Goal: Transaction & Acquisition: Subscribe to service/newsletter

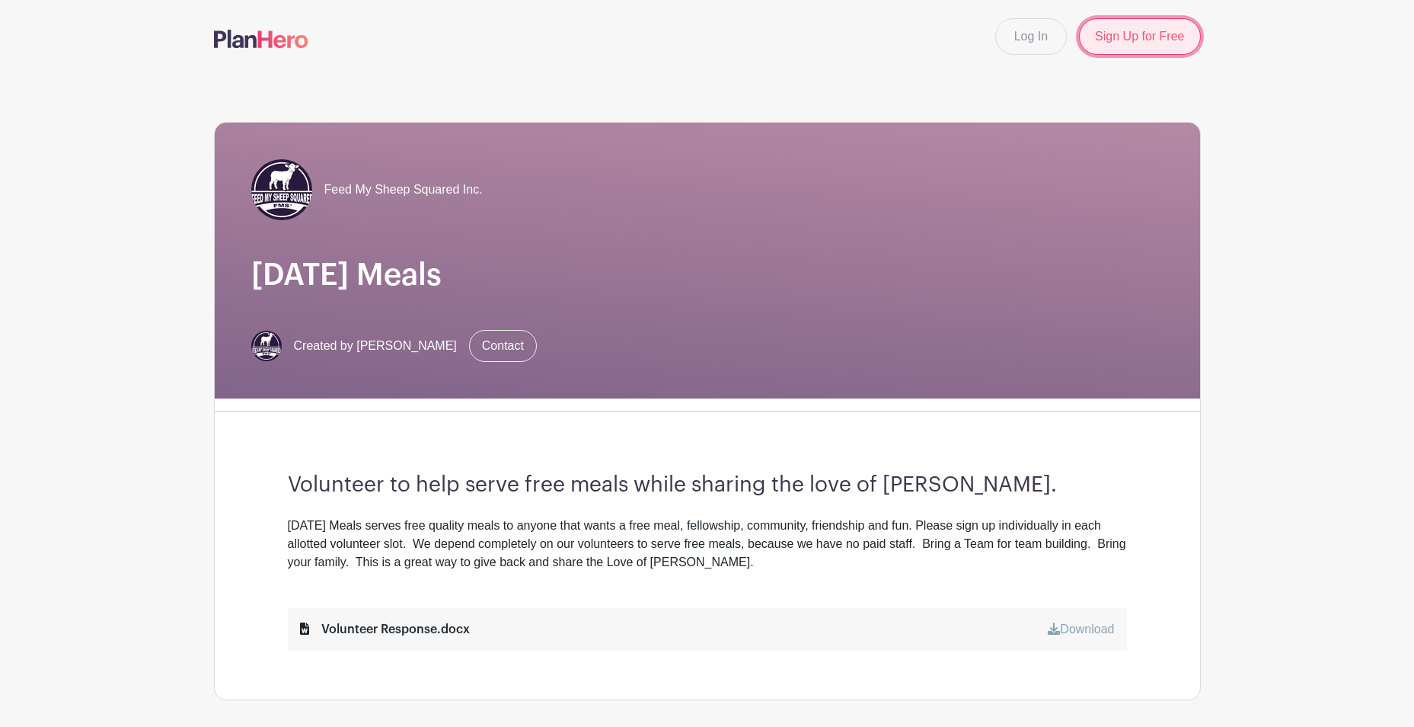
click at [1136, 34] on link "Sign Up for Free" at bounding box center [1139, 36] width 121 height 37
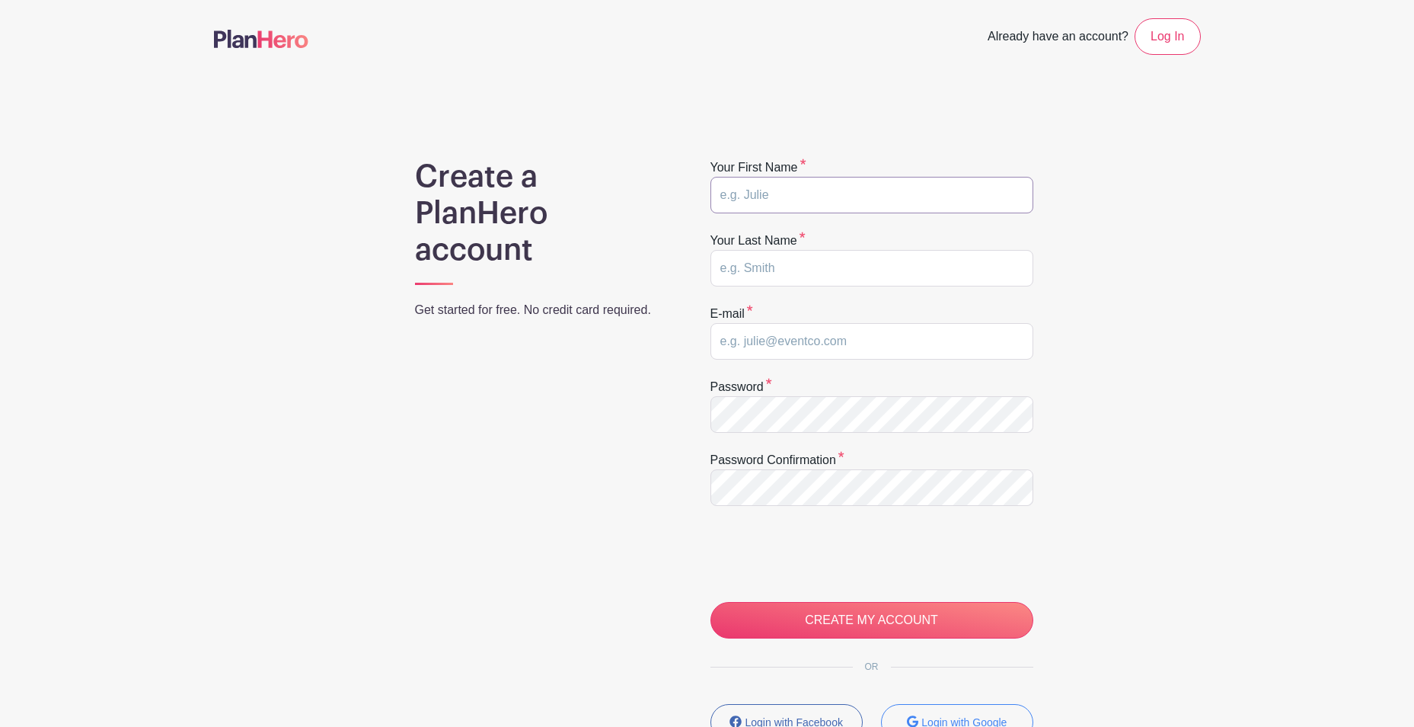
click at [871, 200] on input "text" at bounding box center [872, 195] width 323 height 37
type input "David"
click at [729, 264] on input "text" at bounding box center [872, 268] width 323 height 37
type input "Goodman"
type input "vicky.goodman@simfoods.com"
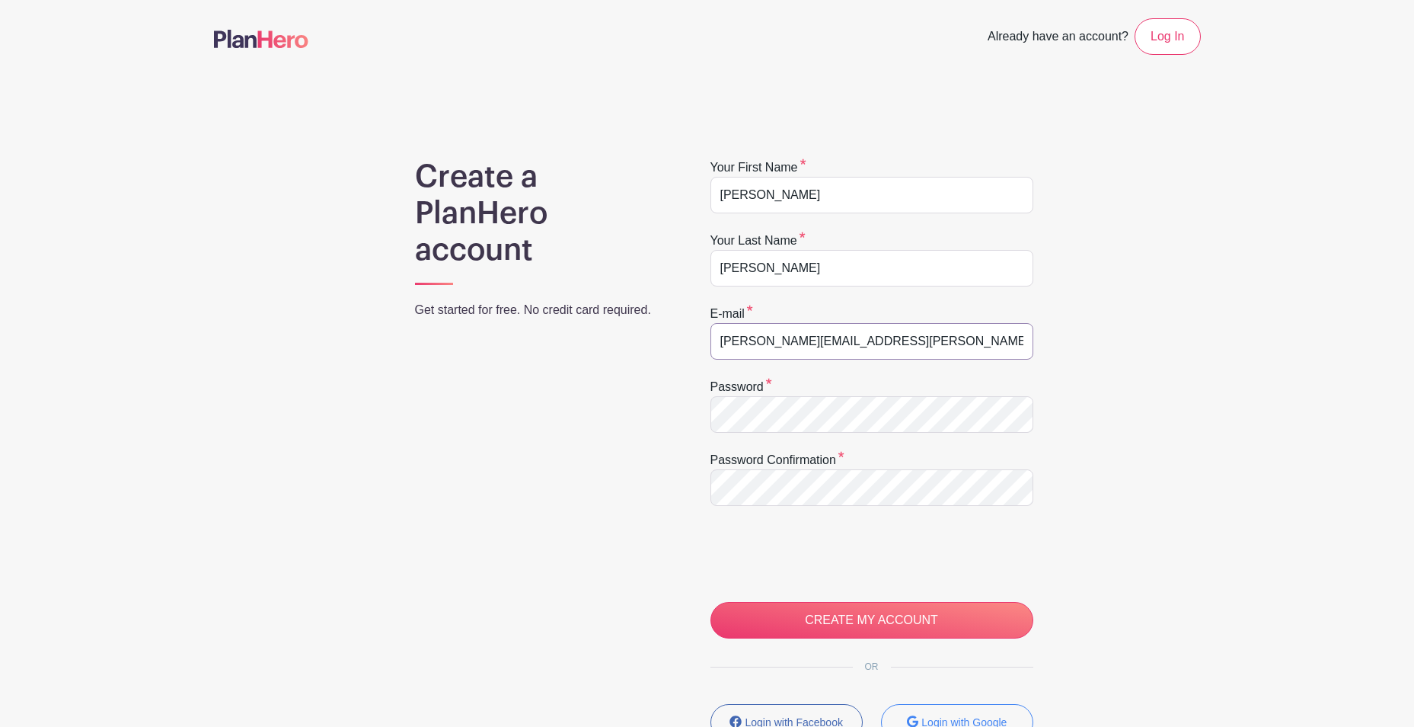
drag, startPoint x: 886, startPoint y: 340, endPoint x: 710, endPoint y: 336, distance: 176.0
click at [711, 336] on input "vicky.goodman@simfoods.com" at bounding box center [872, 341] width 323 height 37
type input "bigkid72761@yahoo.com"
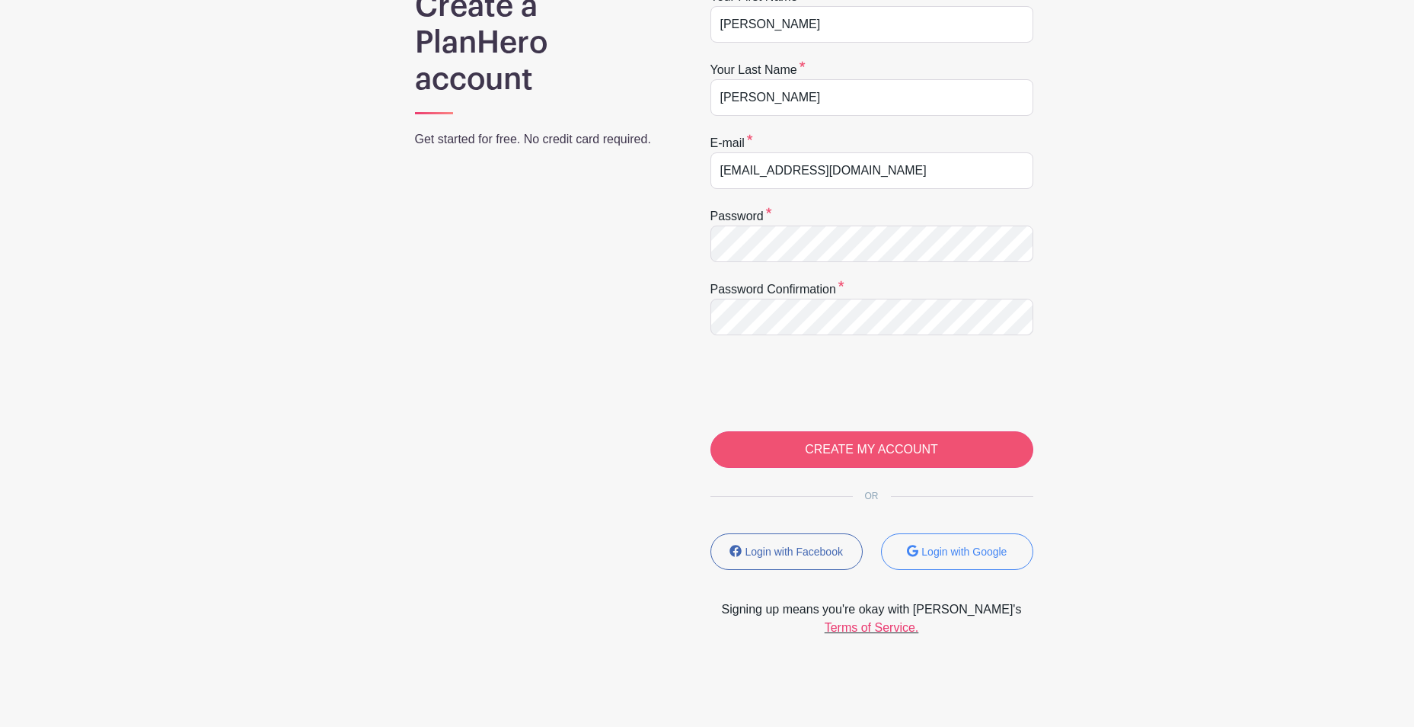
scroll to position [176, 0]
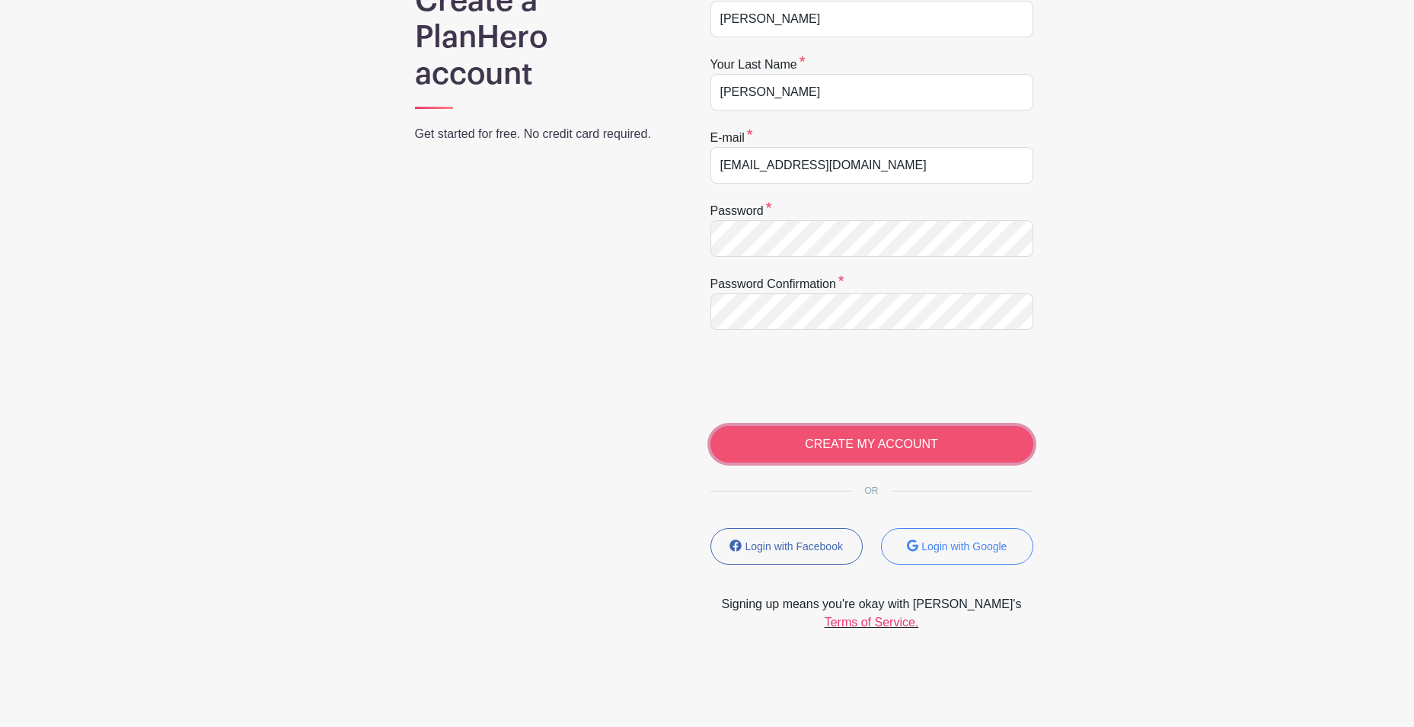
click at [856, 443] on input "CREATE MY ACCOUNT" at bounding box center [872, 444] width 323 height 37
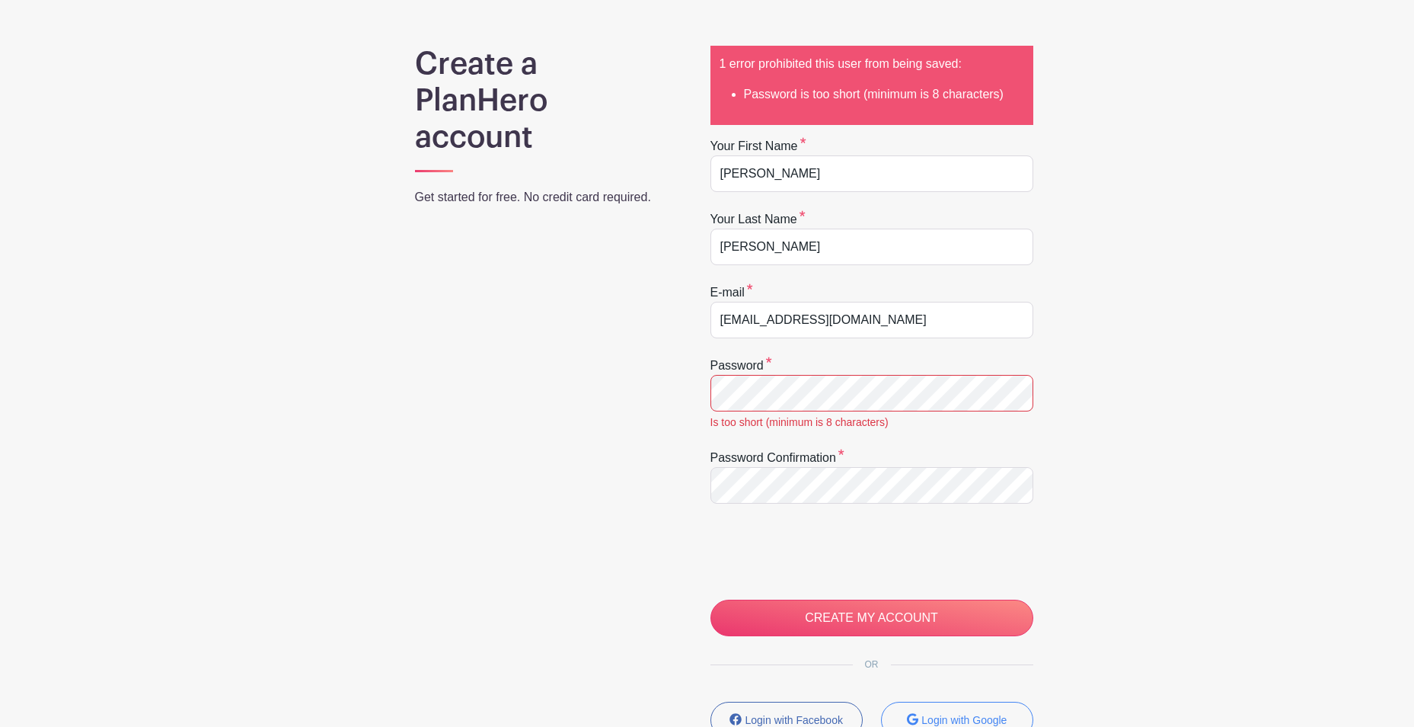
scroll to position [152, 0]
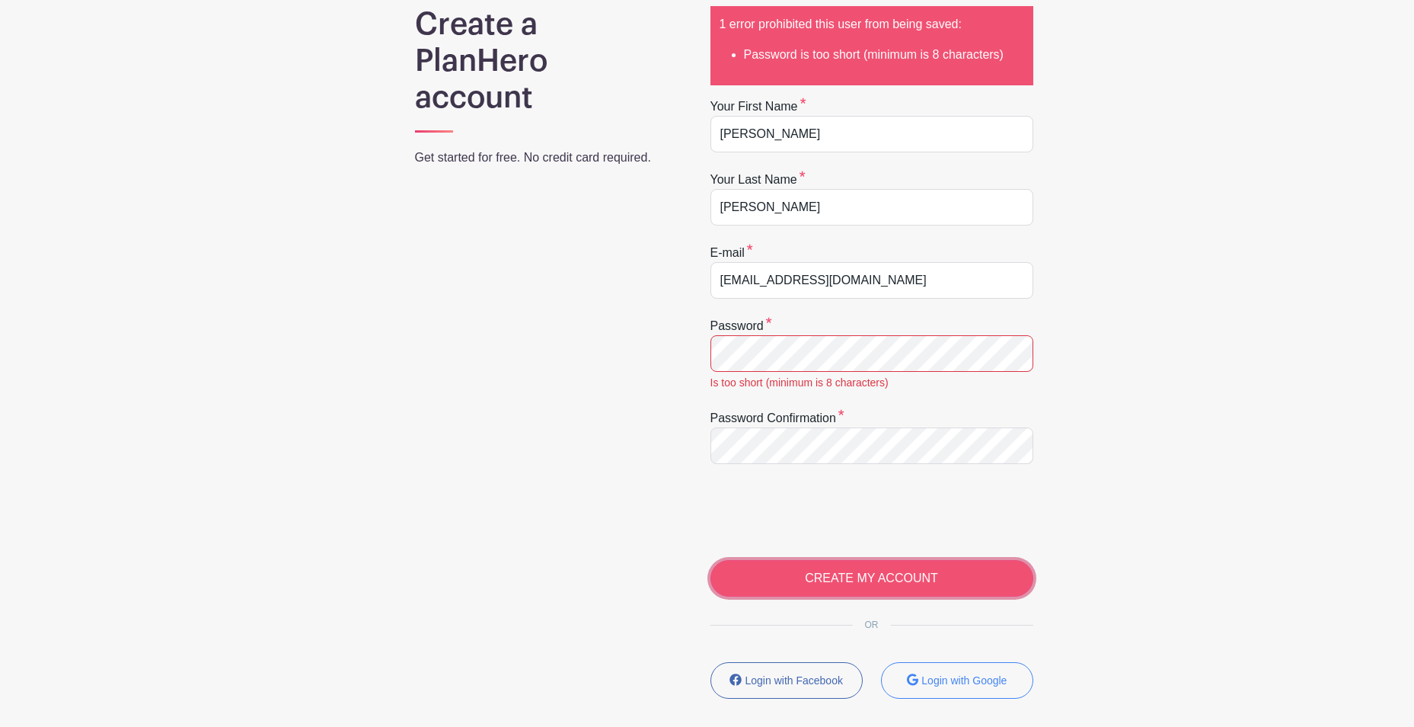
click at [823, 580] on input "CREATE MY ACCOUNT" at bounding box center [872, 578] width 323 height 37
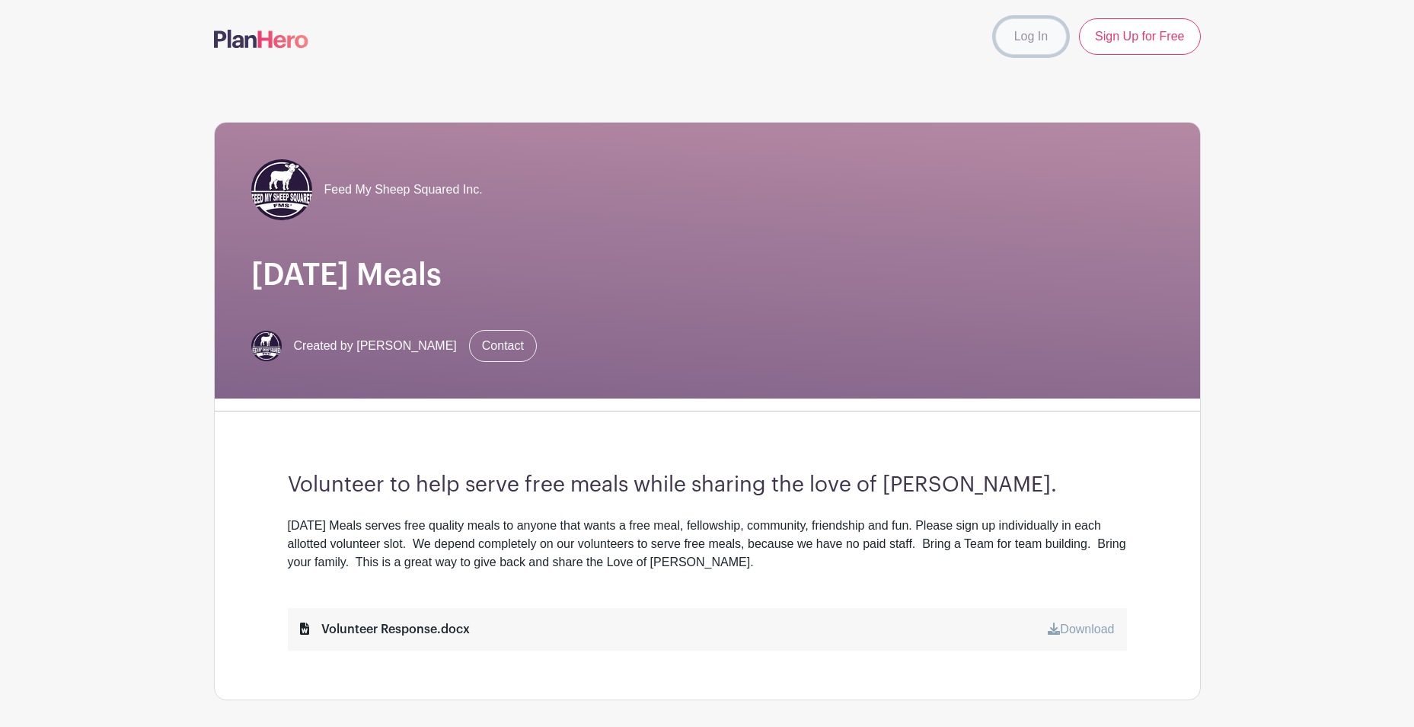
click at [1025, 40] on link "Log In" at bounding box center [1031, 36] width 72 height 37
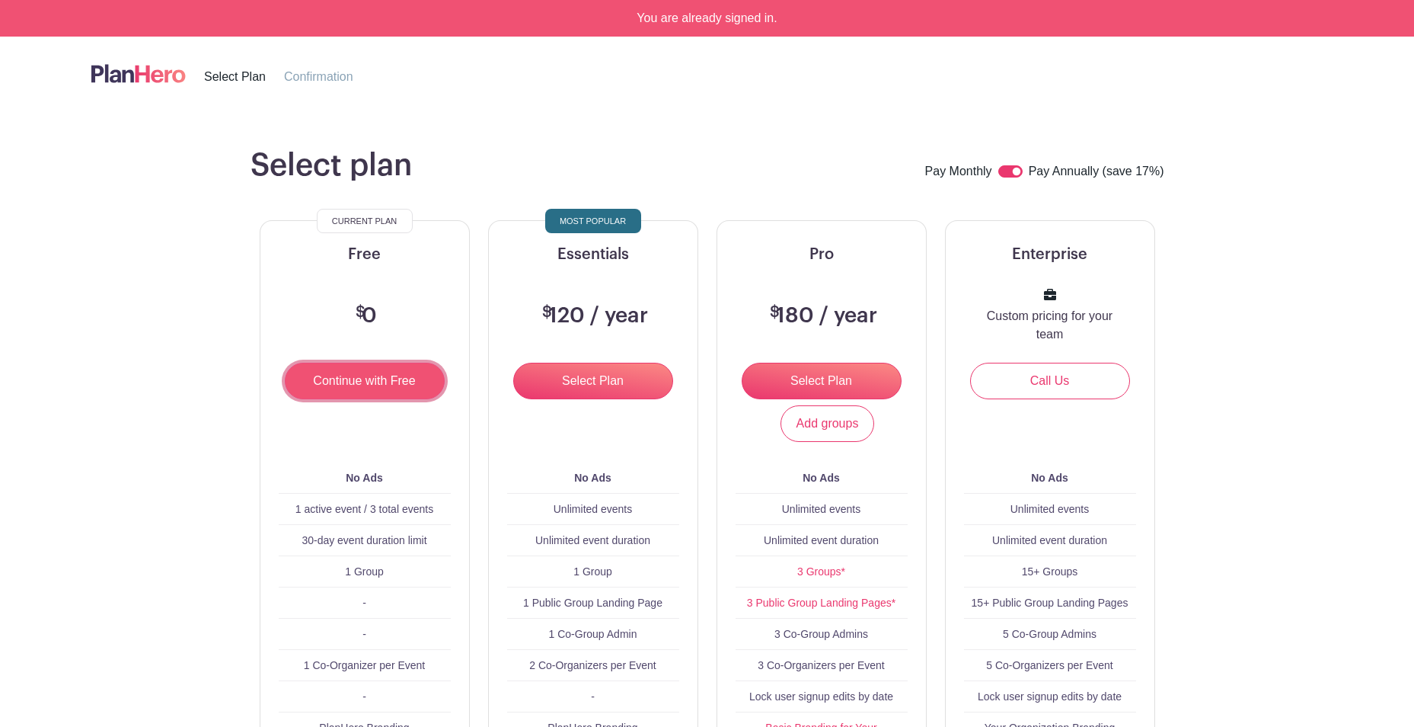
click at [324, 382] on input "Continue with Free" at bounding box center [365, 381] width 160 height 37
